Goal: Share content: Share content

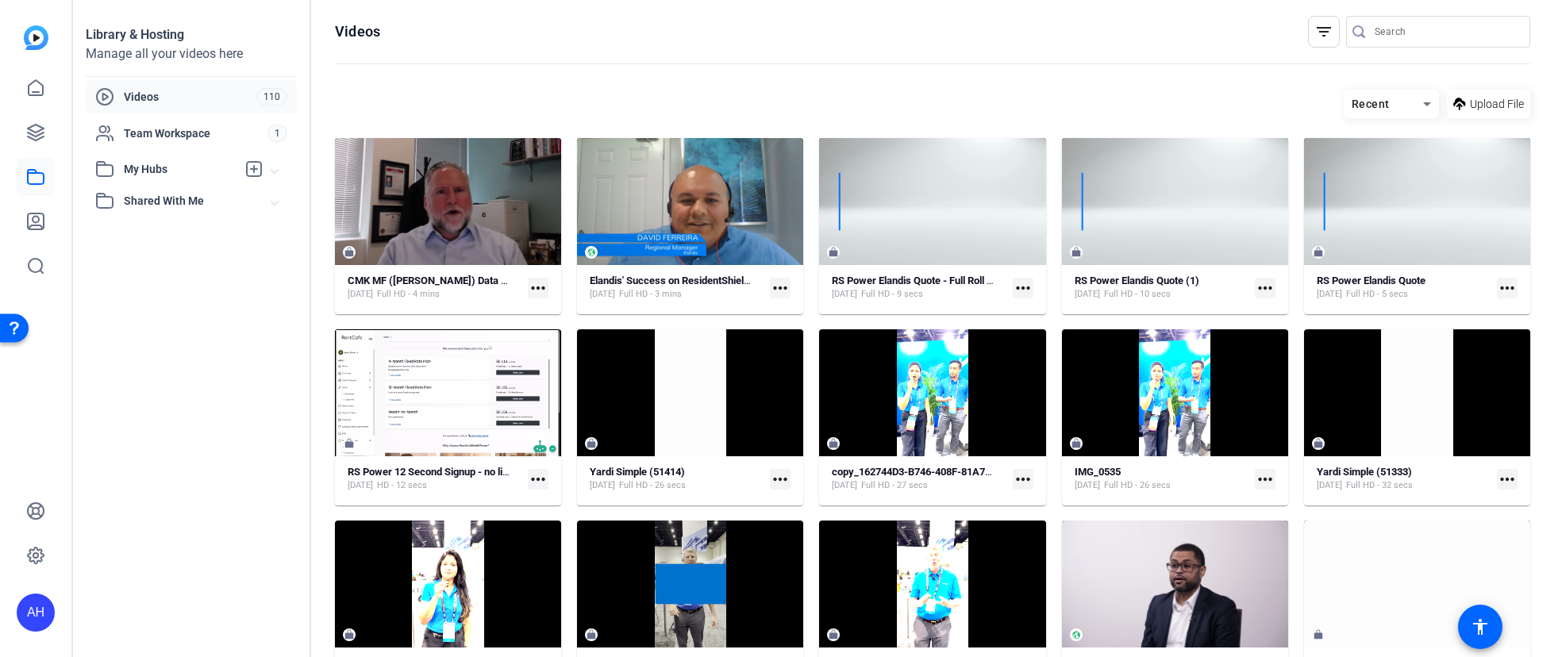
click at [535, 293] on mat-icon "more_horiz" at bounding box center [538, 288] width 21 height 21
click at [460, 235] on div at bounding box center [781, 328] width 1562 height 657
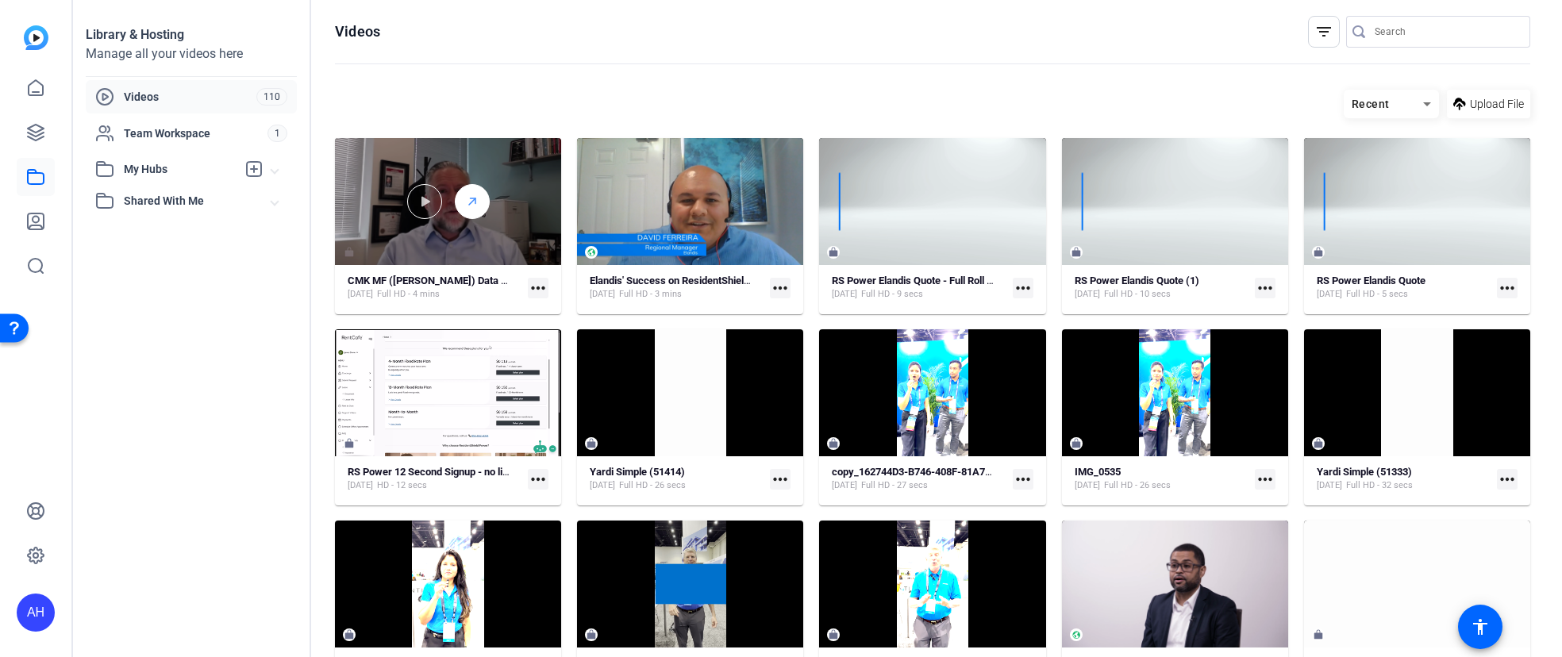
click at [475, 206] on icon at bounding box center [472, 201] width 13 height 19
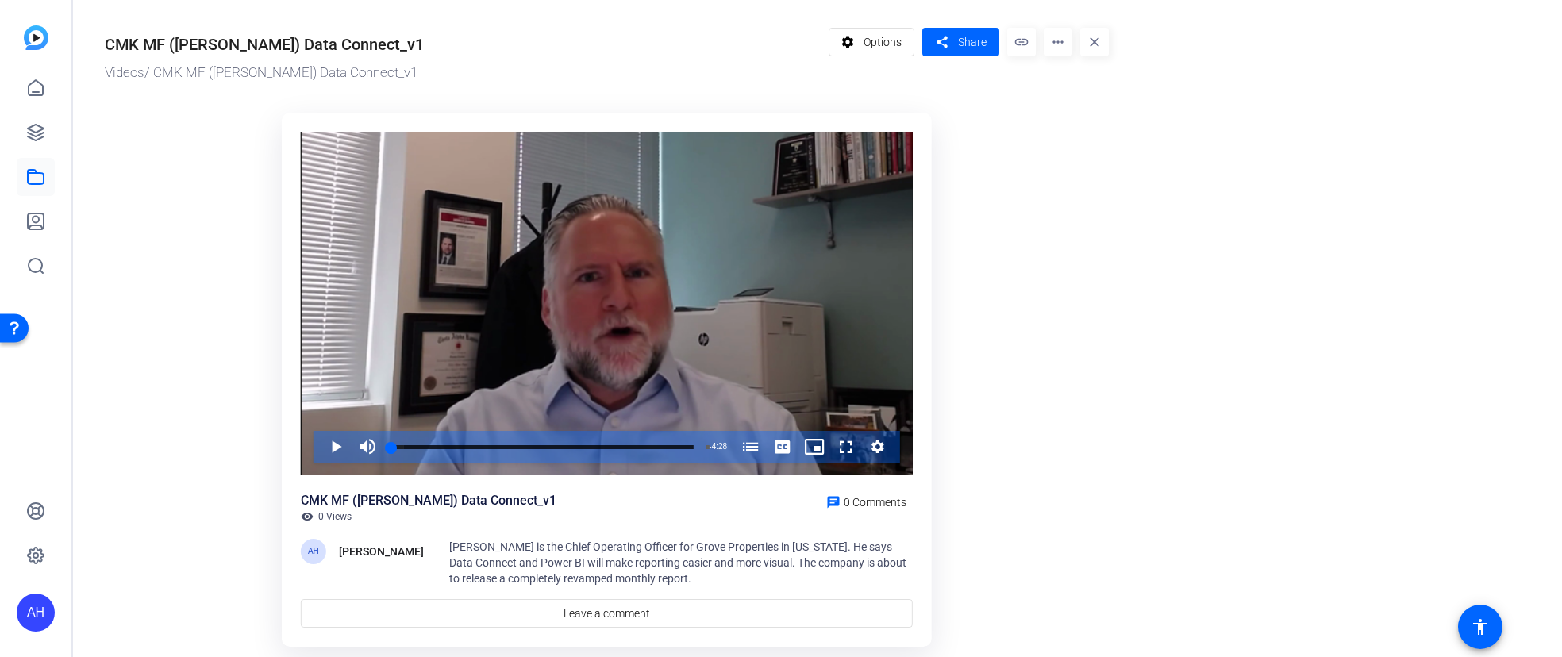
click at [1022, 39] on mat-icon "link" at bounding box center [1021, 42] width 29 height 29
click at [957, 39] on span at bounding box center [960, 42] width 77 height 38
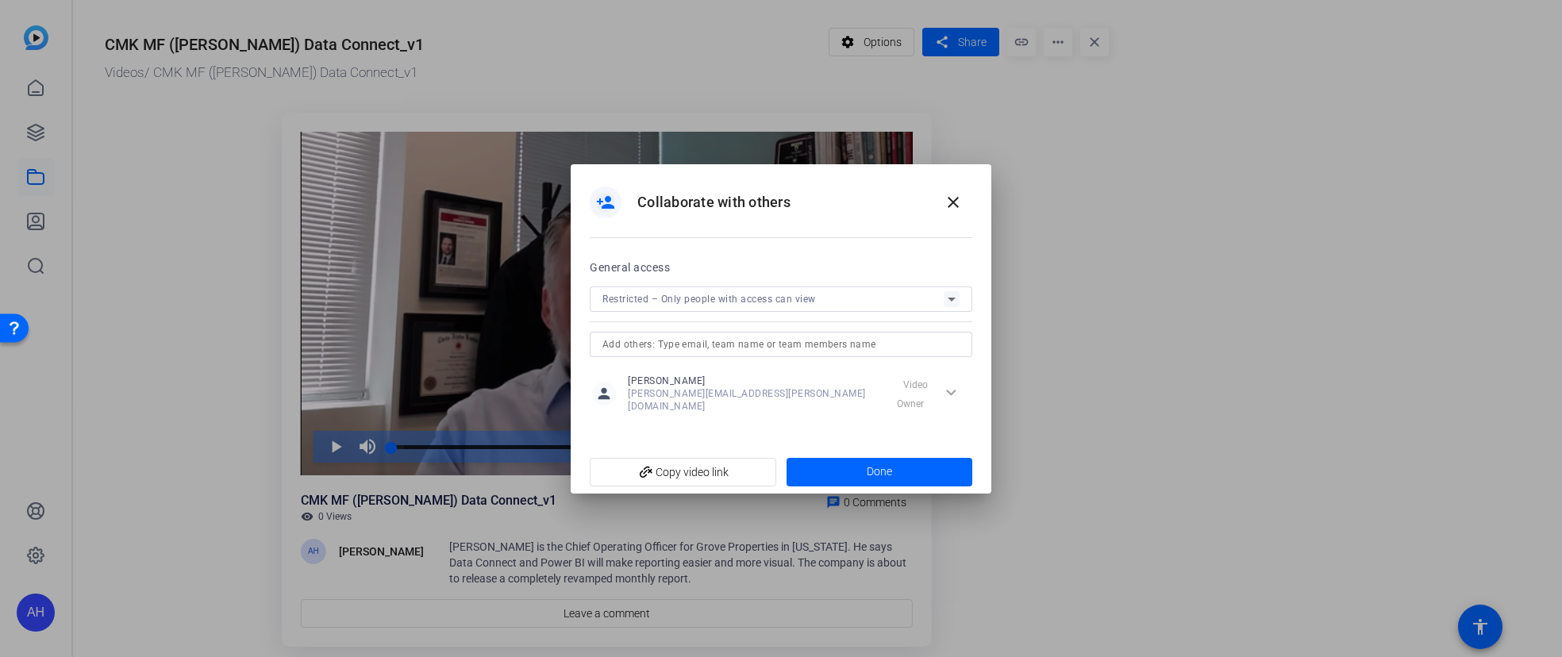
click at [757, 299] on span "Restricted – Only people with access can view" at bounding box center [708, 299] width 213 height 11
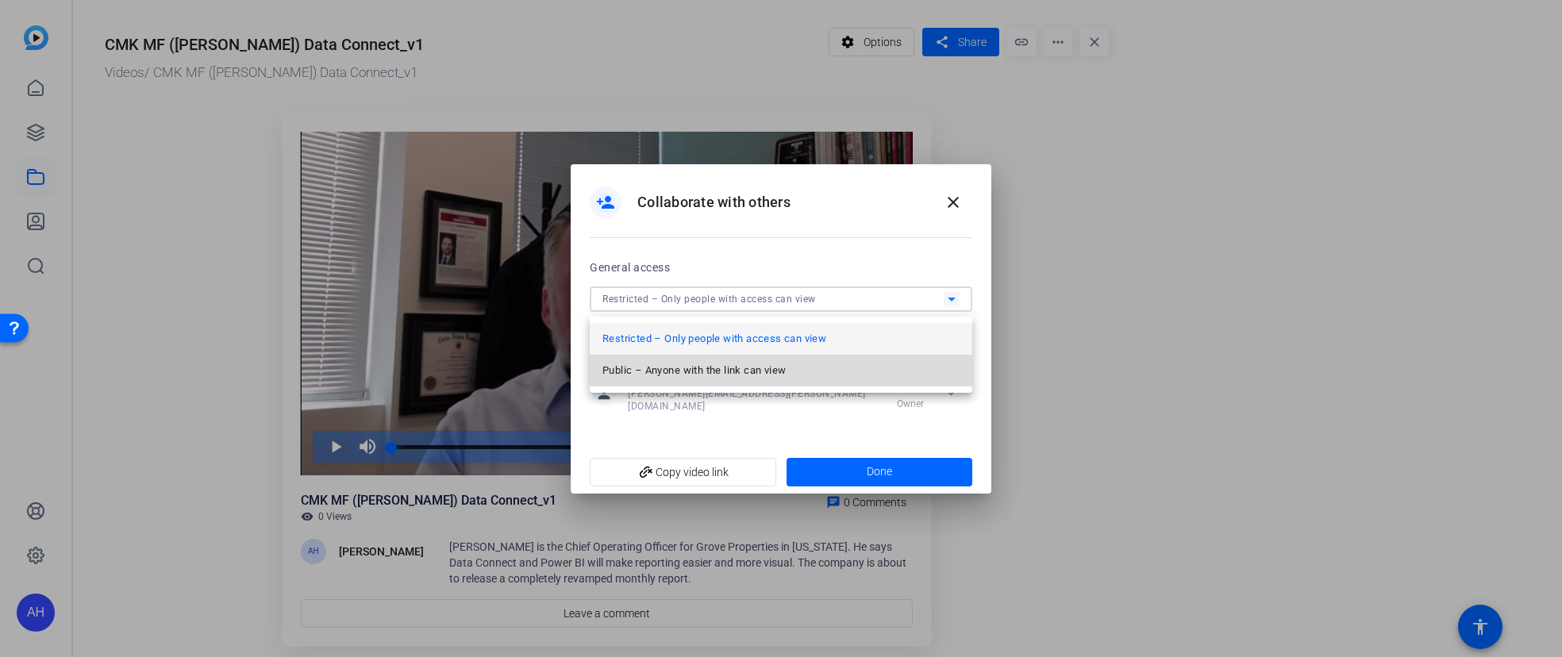
click at [737, 367] on span "Public – Anyone with the link can view" at bounding box center [693, 370] width 183 height 19
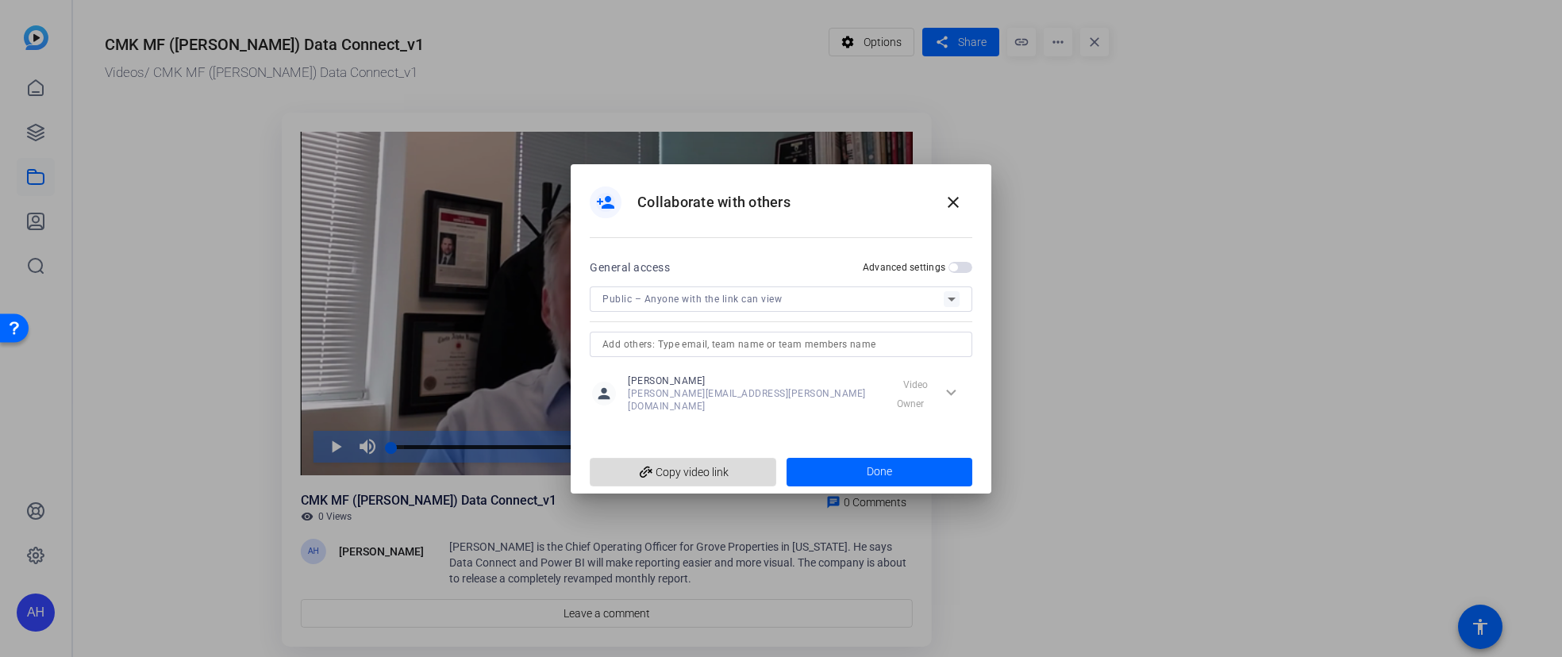
click at [698, 466] on span "add_link Copy video link" at bounding box center [682, 472] width 161 height 30
click at [958, 209] on mat-icon "close" at bounding box center [953, 202] width 19 height 19
